Goal: Communication & Community: Share content

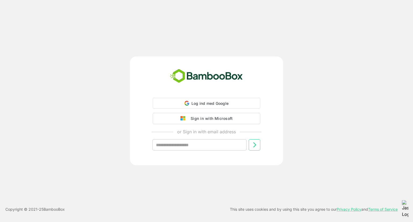
click at [209, 115] on div "Sign in with Microsoft" at bounding box center [210, 118] width 45 height 7
click at [210, 118] on div "Sign in with Microsoft" at bounding box center [210, 118] width 45 height 7
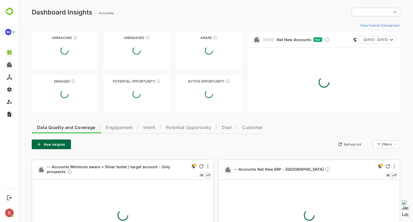
type input "**********"
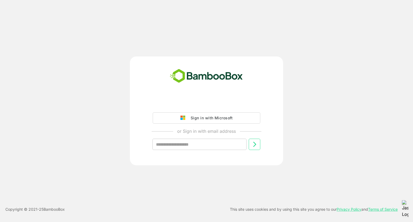
click at [217, 119] on div "Sign in with Microsoft" at bounding box center [210, 118] width 45 height 7
click at [201, 119] on div "Sign in with Microsoft" at bounding box center [210, 118] width 45 height 7
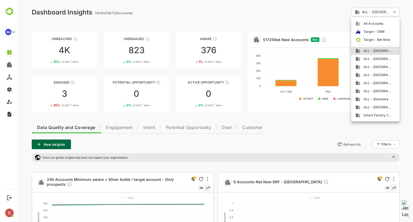
click at [371, 68] on span "ALL - [GEOGRAPHIC_DATA]" at bounding box center [377, 67] width 32 height 5
type input "**********"
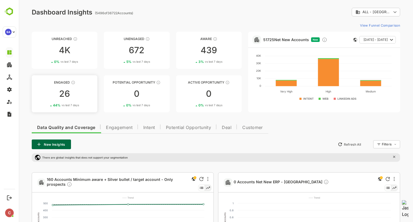
click at [60, 81] on div "Engaged" at bounding box center [65, 82] width 66 height 4
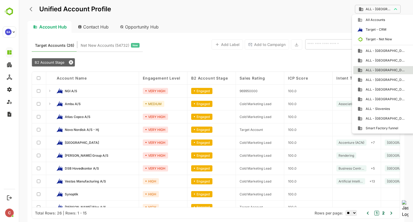
click at [390, 11] on body "**********" at bounding box center [216, 111] width 395 height 222
click at [380, 119] on span "ALL - [GEOGRAPHIC_DATA]" at bounding box center [385, 118] width 44 height 5
type input "**********"
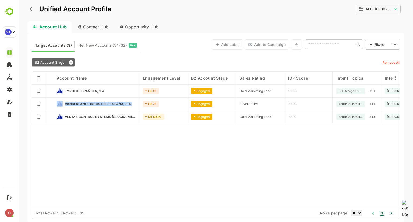
drag, startPoint x: 63, startPoint y: 103, endPoint x: 132, endPoint y: 105, distance: 69.2
click at [132, 105] on div "VANDERLANDE INDUSTRIES ESPAÑA, S.A." at bounding box center [96, 104] width 78 height 6
copy div "VANDERLANDE INDUSTRIES ESPAÑA, S.A."
click at [112, 102] on span "VANDERLANDE INDUSTRIES ESPAÑA, S.A." at bounding box center [98, 104] width 67 height 4
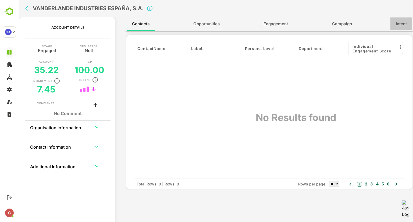
click at [396, 26] on span "Intent" at bounding box center [401, 23] width 11 height 7
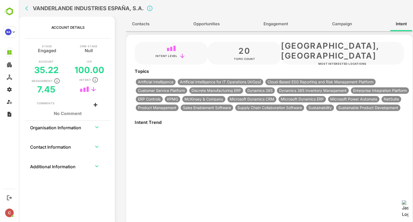
type input "**********"
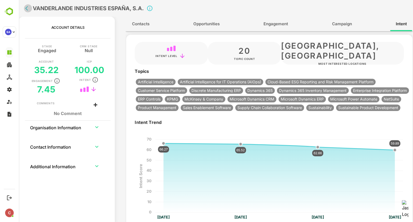
click at [26, 10] on icon "back" at bounding box center [27, 8] width 5 height 5
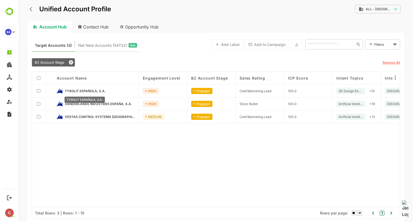
click at [89, 90] on span "TYROLIT ESPAÑOLA, S.A." at bounding box center [85, 91] width 41 height 4
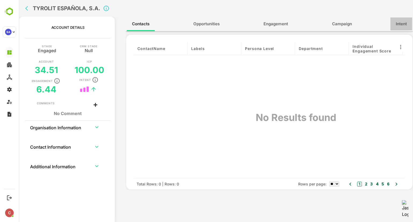
click at [403, 28] on button "Intent" at bounding box center [402, 23] width 22 height 13
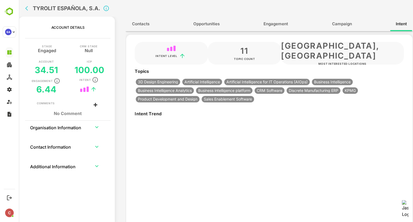
type input "**********"
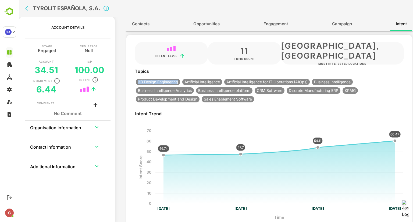
drag, startPoint x: 138, startPoint y: 82, endPoint x: 178, endPoint y: 83, distance: 40.1
click at [178, 83] on span "3D Design Engineering" at bounding box center [158, 82] width 44 height 4
copy span "3D Design Engineering"
drag, startPoint x: 35, startPoint y: 8, endPoint x: 79, endPoint y: 11, distance: 44.0
click at [79, 11] on h2 "TYROLIT ESPAÑOLA, S.A." at bounding box center [67, 8] width 68 height 6
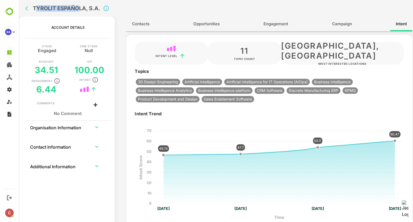
click at [79, 11] on h2 "TYROLIT ESPAÑOLA, S.A." at bounding box center [67, 8] width 68 height 6
drag, startPoint x: 33, startPoint y: 8, endPoint x: 102, endPoint y: 12, distance: 68.8
click at [102, 12] on div "TYROLIT ESPAÑOLA, S.A." at bounding box center [142, 8] width 239 height 17
copy h2 "TYROLIT ESPAÑOLA, S.A."
click at [28, 9] on icon "back" at bounding box center [27, 8] width 5 height 5
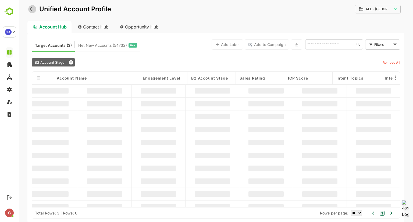
click at [28, 9] on button "back" at bounding box center [32, 9] width 8 height 8
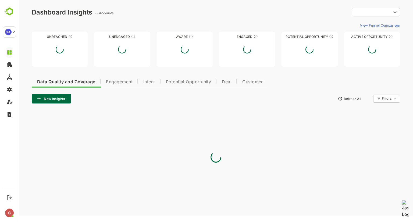
type input "**********"
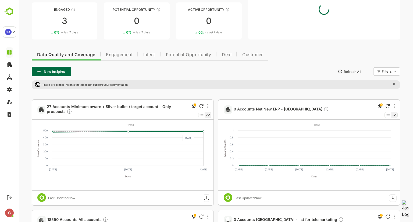
scroll to position [74, 0]
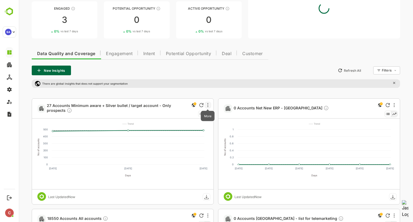
click at [208, 106] on icon "More" at bounding box center [208, 105] width 1 height 4
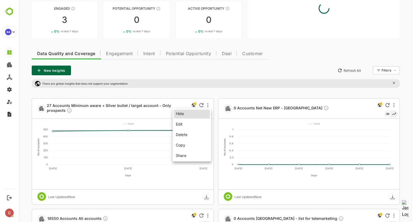
click at [185, 155] on li "Share" at bounding box center [192, 155] width 36 height 9
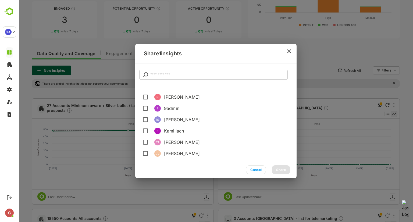
scroll to position [45, 0]
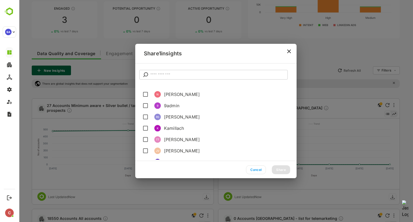
click at [178, 118] on span "[PERSON_NAME]" at bounding box center [228, 117] width 128 height 6
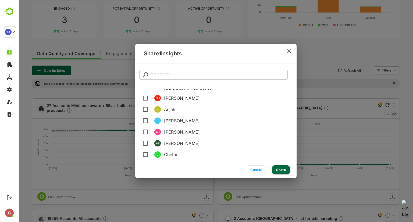
scroll to position [370, 0]
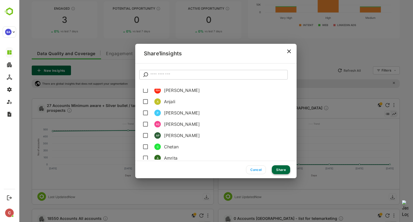
click at [286, 170] on button "Share" at bounding box center [281, 170] width 18 height 9
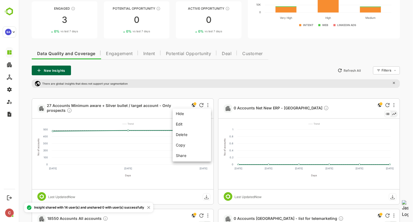
click at [120, 56] on div at bounding box center [216, 111] width 395 height 222
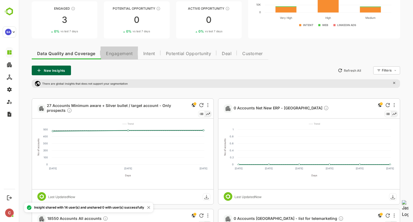
click at [124, 55] on span "Engagement" at bounding box center [119, 54] width 27 height 4
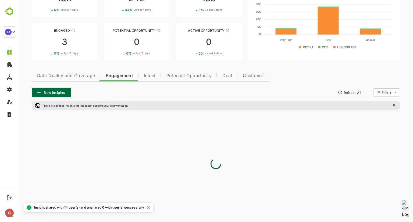
scroll to position [74, 0]
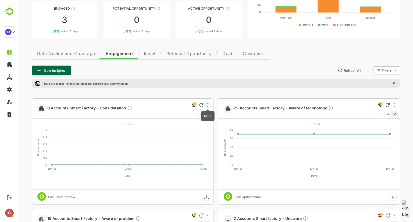
click at [208, 107] on icon "More" at bounding box center [208, 105] width 1 height 4
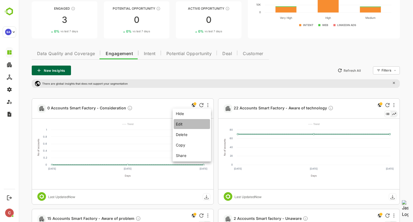
click at [196, 124] on li "Edit" at bounding box center [192, 124] width 36 height 10
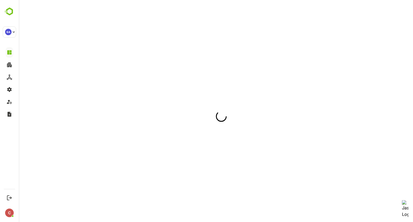
scroll to position [0, 0]
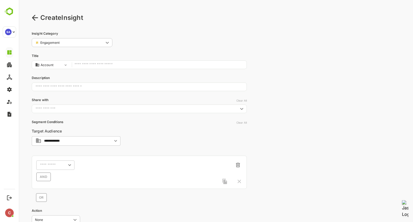
type input "**********"
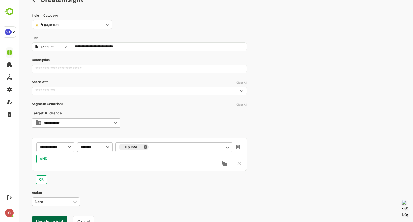
scroll to position [18, 0]
click at [201, 91] on input "text" at bounding box center [134, 90] width 203 height 5
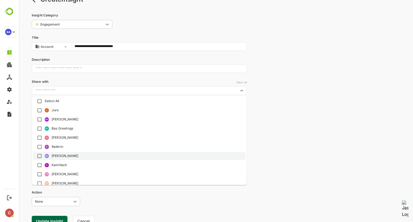
click at [53, 156] on li "[PERSON_NAME]" at bounding box center [139, 156] width 213 height 8
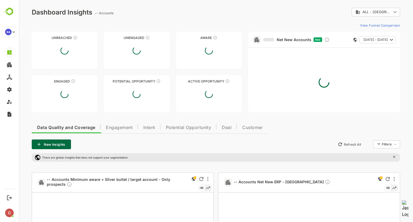
scroll to position [30, 0]
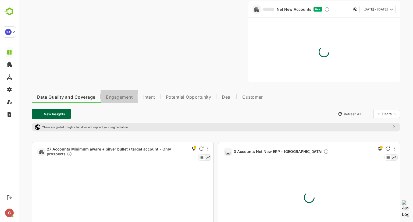
click at [122, 99] on span "Engagement" at bounding box center [119, 97] width 27 height 4
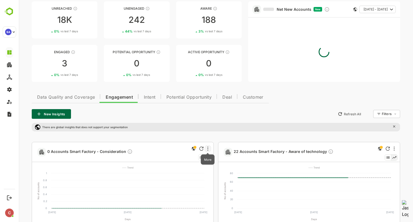
click at [208, 147] on icon "More" at bounding box center [208, 149] width 1 height 4
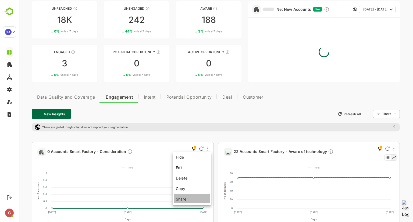
click at [191, 197] on li "Share" at bounding box center [192, 198] width 36 height 9
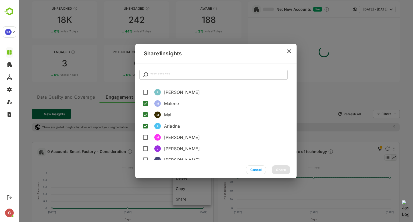
scroll to position [184, 0]
click at [258, 170] on button "Cancel" at bounding box center [256, 170] width 20 height 9
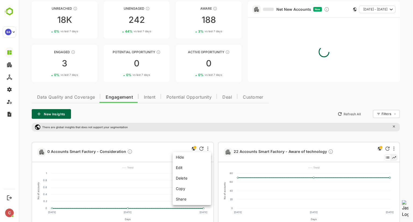
click at [119, 96] on div at bounding box center [216, 111] width 395 height 222
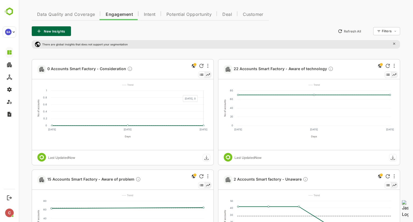
scroll to position [114, 0]
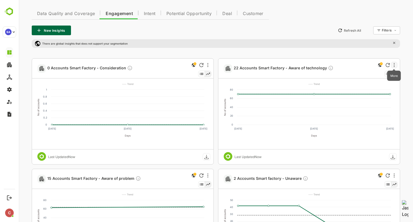
click at [394, 65] on icon "More" at bounding box center [394, 65] width 1 height 4
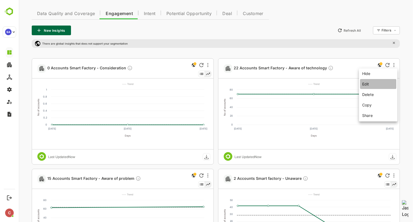
click at [375, 84] on li "Edit" at bounding box center [378, 84] width 36 height 10
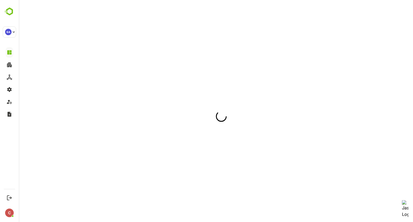
scroll to position [0, 0]
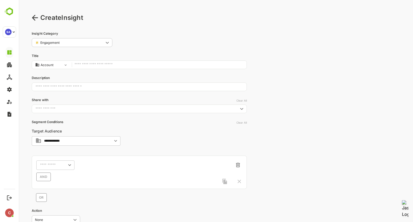
click at [37, 19] on icon at bounding box center [35, 18] width 6 height 6
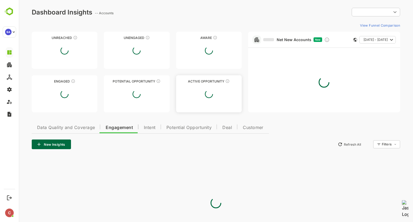
type input "**********"
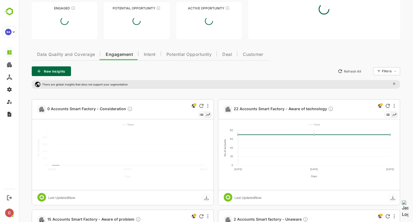
scroll to position [74, 0]
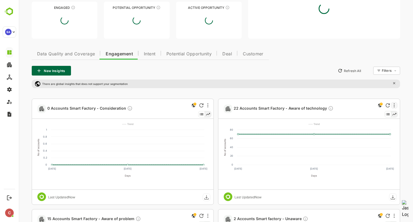
click at [395, 106] on div at bounding box center [394, 105] width 6 height 6
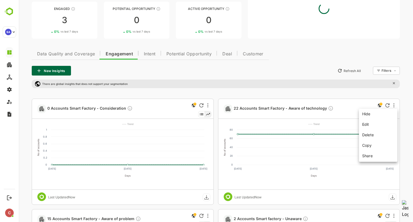
click at [372, 155] on li "Share" at bounding box center [378, 155] width 36 height 9
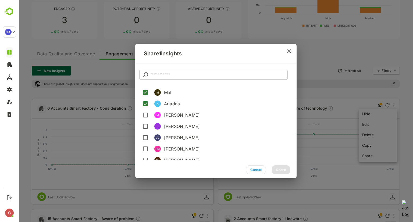
scroll to position [207, 0]
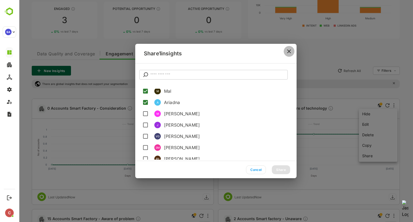
click at [289, 53] on icon "close" at bounding box center [289, 51] width 6 height 6
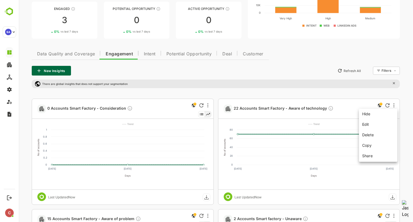
click at [214, 154] on div at bounding box center [216, 111] width 395 height 222
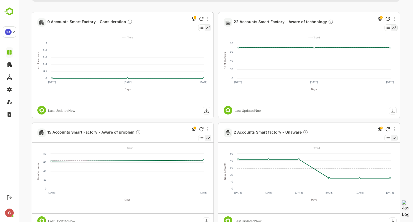
scroll to position [162, 0]
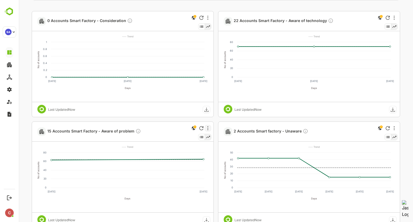
click at [209, 127] on div at bounding box center [208, 128] width 6 height 6
click at [192, 178] on li "Share" at bounding box center [192, 178] width 36 height 9
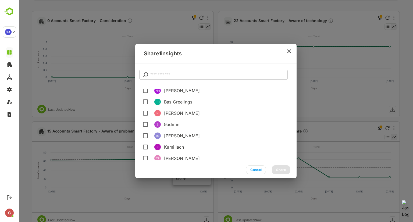
scroll to position [27, 0]
click at [183, 101] on span "Bas Greelings" at bounding box center [228, 101] width 128 height 6
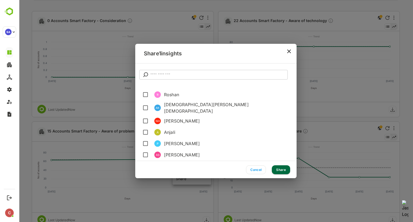
scroll to position [347, 0]
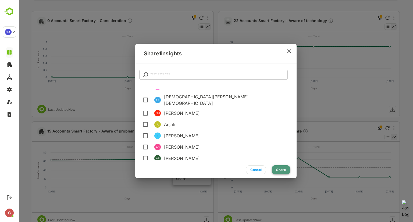
click at [282, 167] on button "Share" at bounding box center [281, 170] width 18 height 9
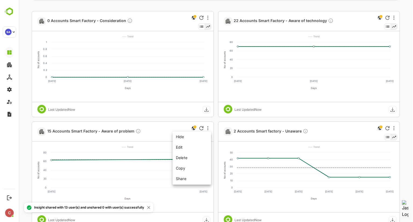
click at [395, 128] on div at bounding box center [216, 111] width 395 height 222
click at [395, 128] on div at bounding box center [394, 128] width 6 height 6
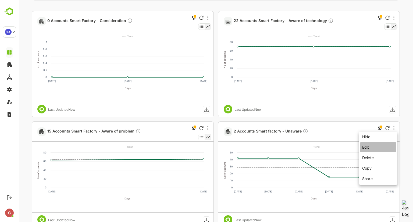
click at [374, 147] on li "Edit" at bounding box center [378, 147] width 36 height 10
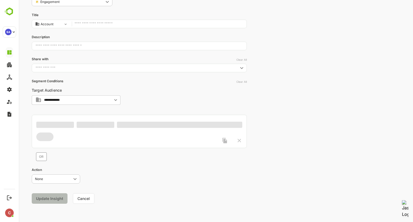
scroll to position [41, 0]
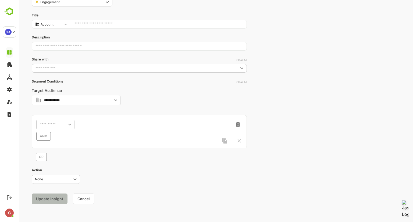
type input "**********"
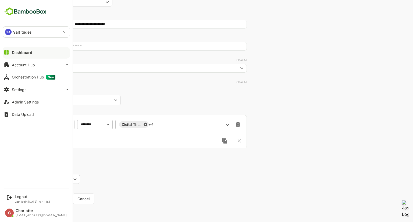
click at [10, 54] on button "Dashboard" at bounding box center [36, 52] width 67 height 11
click at [18, 53] on div "Dashboard" at bounding box center [22, 52] width 20 height 5
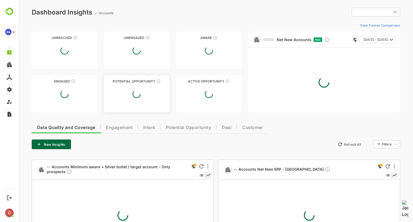
type input "**********"
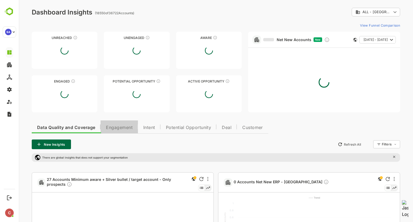
click at [115, 126] on span "Engagement" at bounding box center [119, 128] width 27 height 4
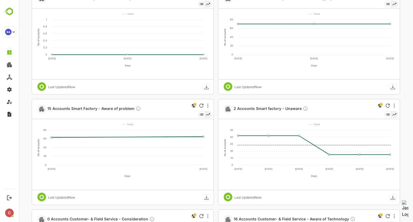
scroll to position [185, 0]
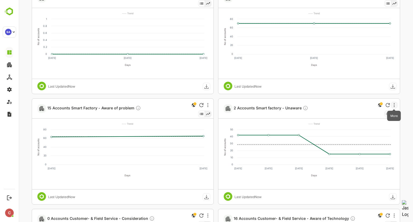
click at [394, 105] on icon "More" at bounding box center [394, 105] width 1 height 4
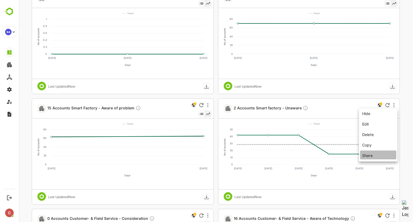
click at [369, 156] on li "Share" at bounding box center [378, 155] width 36 height 9
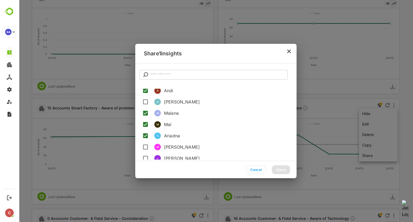
scroll to position [173, 0]
click at [288, 50] on icon "close" at bounding box center [289, 51] width 6 height 6
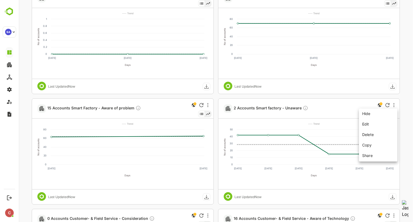
click at [216, 129] on div at bounding box center [216, 111] width 395 height 222
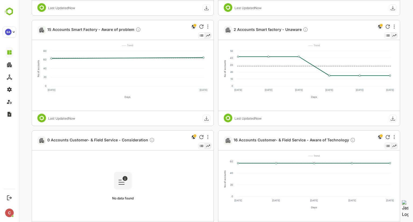
scroll to position [273, 0]
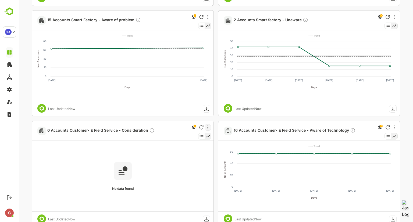
click at [206, 126] on div at bounding box center [208, 127] width 6 height 6
click at [183, 176] on li "Share" at bounding box center [192, 177] width 36 height 9
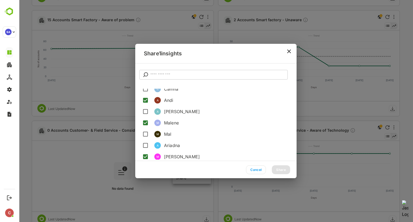
scroll to position [164, 0]
click at [166, 134] on span "Mal" at bounding box center [228, 134] width 128 height 6
click at [283, 171] on button "Share" at bounding box center [281, 170] width 18 height 9
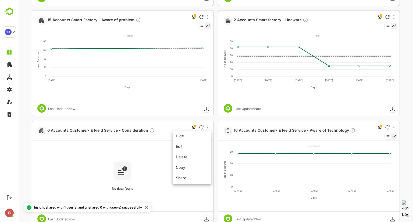
click at [395, 129] on div at bounding box center [216, 111] width 395 height 222
click at [395, 128] on icon "More" at bounding box center [394, 127] width 1 height 4
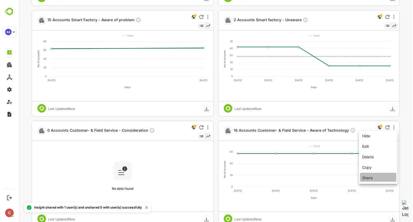
click at [373, 180] on li "Share" at bounding box center [378, 177] width 36 height 9
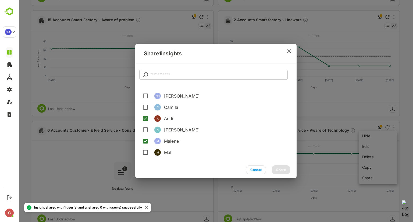
scroll to position [148, 0]
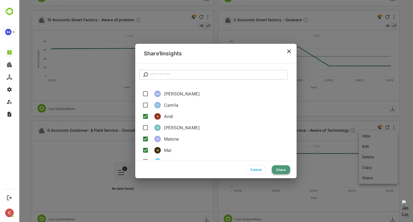
click at [278, 167] on button "Share" at bounding box center [281, 170] width 18 height 9
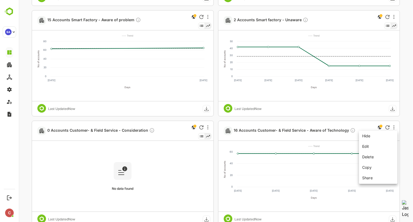
click at [215, 162] on div at bounding box center [216, 111] width 395 height 222
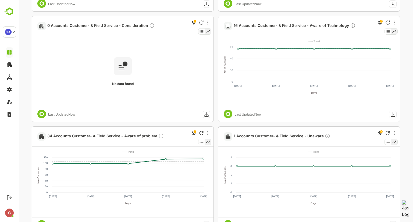
scroll to position [379, 0]
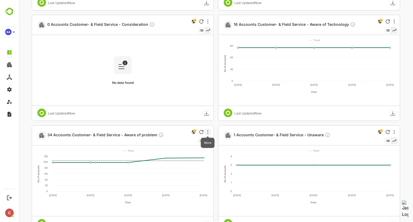
click at [208, 134] on icon "More" at bounding box center [208, 132] width 1 height 4
click at [190, 181] on li "Share" at bounding box center [192, 182] width 36 height 9
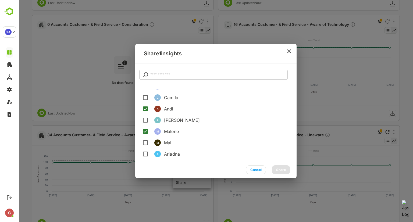
scroll to position [157, 0]
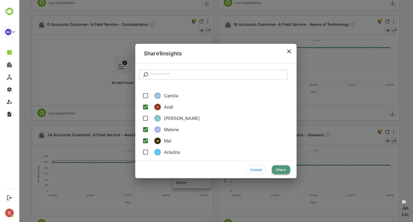
click at [276, 171] on button "Share" at bounding box center [281, 170] width 18 height 9
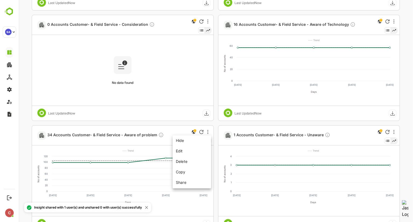
click at [396, 134] on div at bounding box center [216, 111] width 395 height 222
click at [394, 132] on icon "More" at bounding box center [394, 132] width 1 height 4
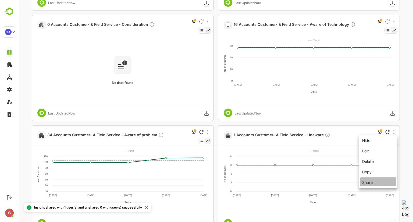
click at [370, 185] on li "Share" at bounding box center [378, 182] width 36 height 9
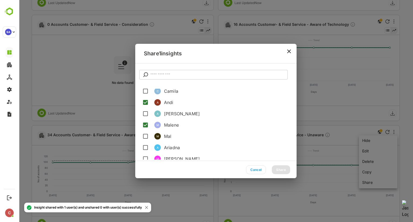
scroll to position [162, 0]
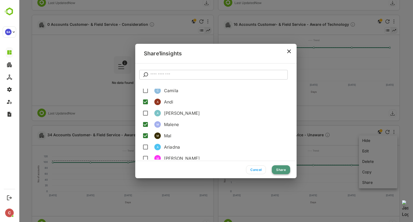
click at [279, 167] on button "Share" at bounding box center [281, 170] width 18 height 9
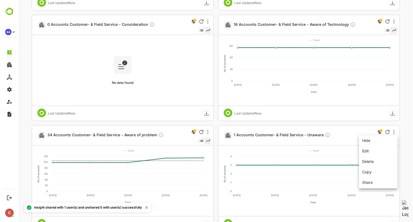
click at [216, 179] on div at bounding box center [216, 111] width 395 height 222
click at [216, 179] on div "Hide Edit Delete Copy Share" at bounding box center [216, 111] width 395 height 222
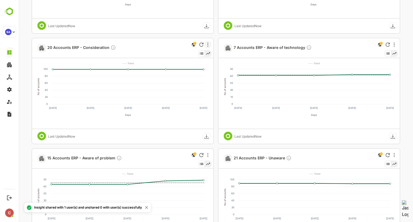
scroll to position [579, 0]
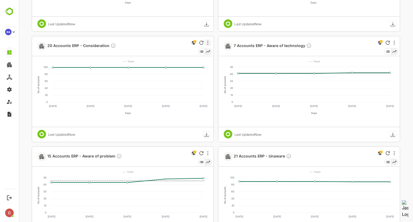
click at [209, 41] on div at bounding box center [208, 43] width 6 height 6
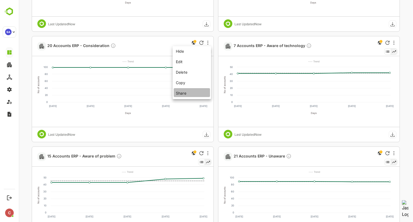
click at [187, 97] on li "Share" at bounding box center [192, 92] width 36 height 9
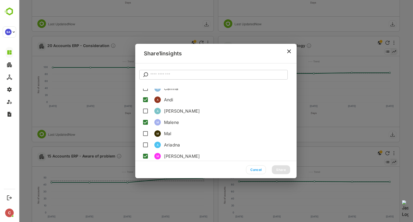
scroll to position [166, 0]
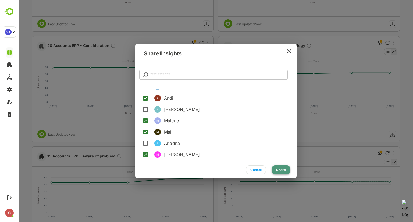
click at [276, 167] on button "Share" at bounding box center [281, 170] width 18 height 9
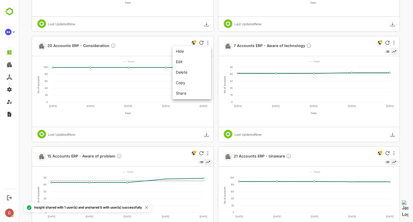
click at [397, 44] on div at bounding box center [216, 111] width 395 height 222
click at [395, 43] on div at bounding box center [394, 43] width 6 height 6
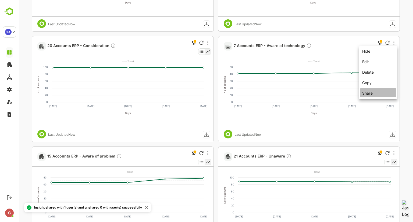
click at [375, 90] on li "Share" at bounding box center [378, 92] width 36 height 9
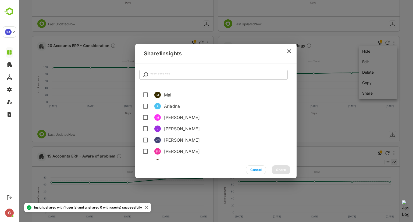
scroll to position [207, 0]
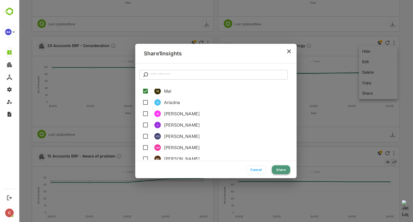
click at [283, 169] on button "Share" at bounding box center [281, 170] width 18 height 9
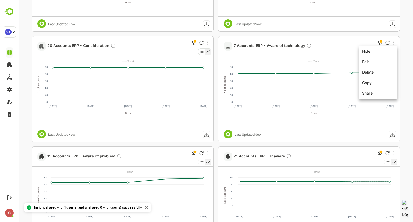
click at [208, 152] on div at bounding box center [216, 111] width 395 height 222
click at [208, 152] on icon "More" at bounding box center [208, 153] width 1 height 4
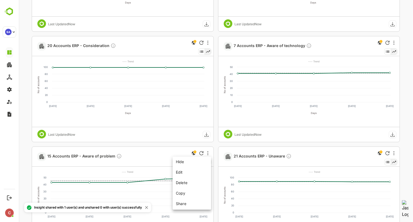
click at [191, 202] on li "Share" at bounding box center [192, 203] width 36 height 9
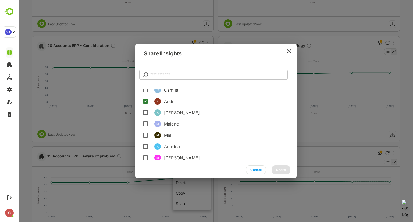
scroll to position [164, 0]
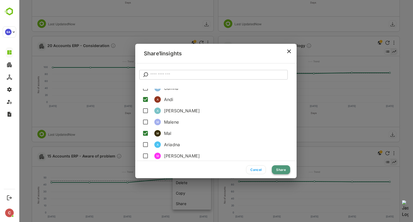
click at [280, 167] on button "Share" at bounding box center [281, 170] width 18 height 9
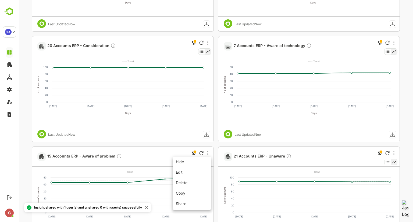
click at [396, 153] on div at bounding box center [216, 111] width 395 height 222
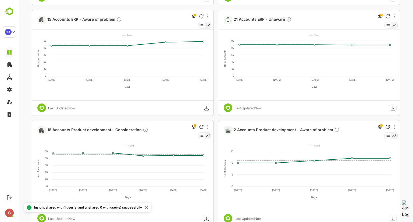
scroll to position [717, 0]
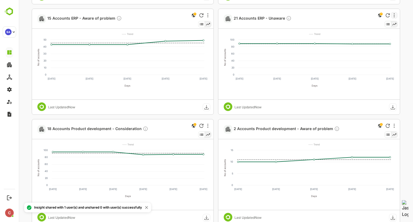
click at [395, 16] on div at bounding box center [394, 15] width 6 height 6
click at [377, 63] on li "Share" at bounding box center [378, 65] width 36 height 9
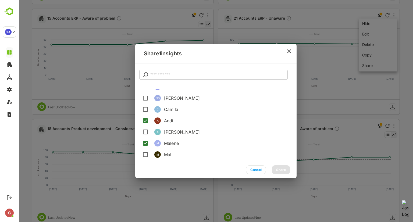
scroll to position [144, 0]
click at [285, 168] on button "Share" at bounding box center [281, 170] width 18 height 9
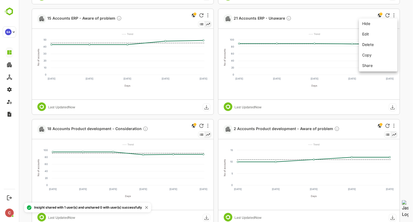
click at [208, 123] on div at bounding box center [216, 111] width 395 height 222
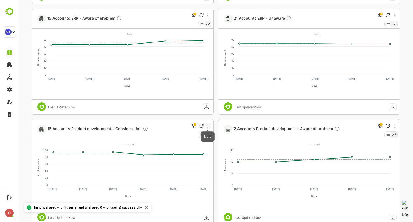
click at [208, 125] on icon "More" at bounding box center [208, 126] width 1 height 4
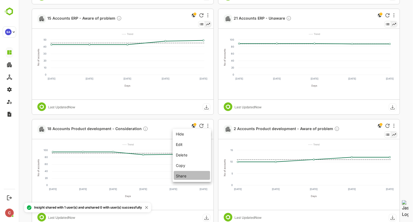
click at [192, 175] on li "Share" at bounding box center [192, 175] width 36 height 9
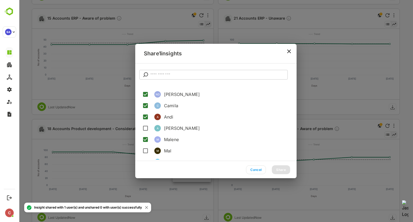
scroll to position [171, 0]
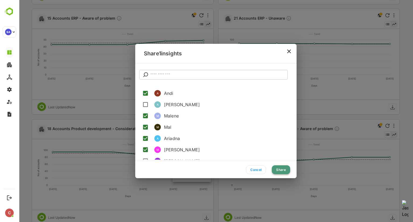
click at [286, 169] on button "Share" at bounding box center [281, 170] width 18 height 9
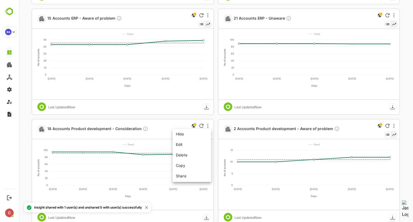
click at [396, 125] on div at bounding box center [216, 111] width 395 height 222
click at [394, 124] on icon "More" at bounding box center [394, 126] width 1 height 4
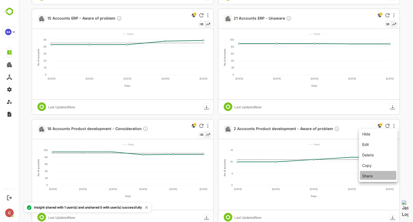
click at [373, 174] on li "Share" at bounding box center [378, 175] width 36 height 9
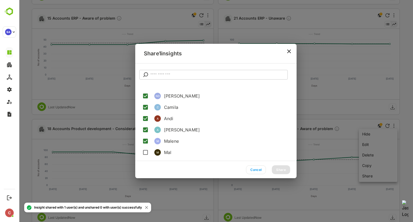
scroll to position [146, 0]
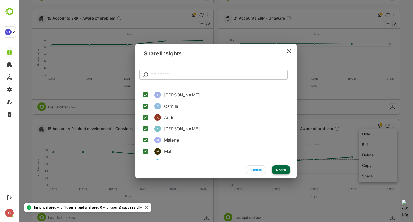
click at [280, 170] on button "Share" at bounding box center [281, 170] width 18 height 9
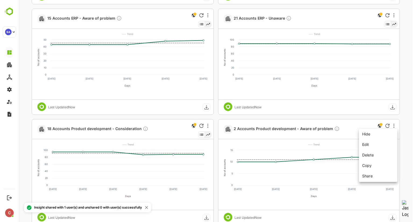
click at [216, 173] on div at bounding box center [216, 111] width 395 height 222
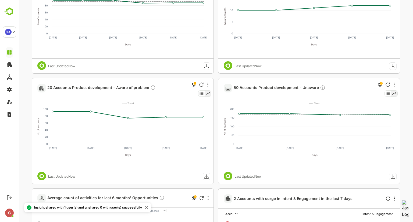
scroll to position [872, 0]
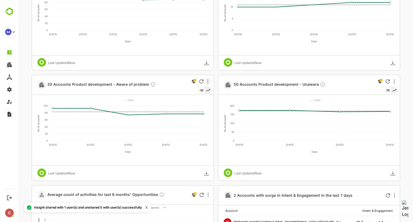
click at [208, 80] on icon "More" at bounding box center [208, 81] width 1 height 4
click at [195, 128] on li "Share" at bounding box center [192, 131] width 36 height 9
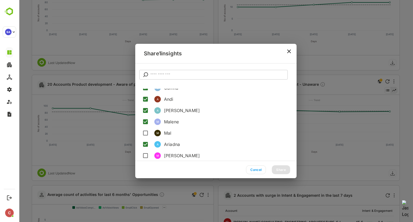
scroll to position [165, 0]
click at [151, 129] on li "M Mal" at bounding box center [218, 132] width 158 height 11
click at [282, 171] on button "Share" at bounding box center [281, 170] width 18 height 9
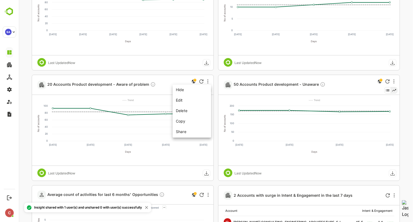
click at [395, 82] on div at bounding box center [216, 111] width 395 height 222
click at [395, 82] on div at bounding box center [394, 81] width 6 height 6
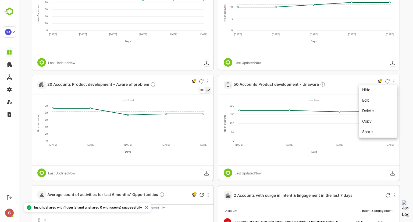
click at [371, 132] on li "Share" at bounding box center [378, 131] width 36 height 9
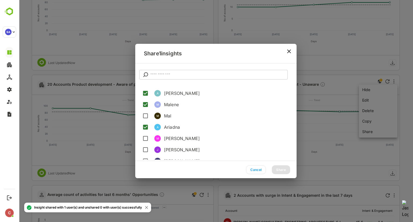
scroll to position [185, 0]
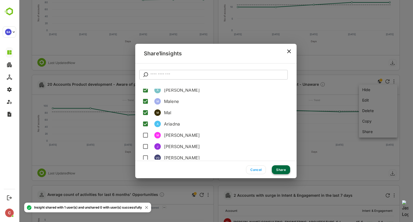
click at [283, 173] on button "Share" at bounding box center [281, 170] width 18 height 9
